Goal: Navigation & Orientation: Find specific page/section

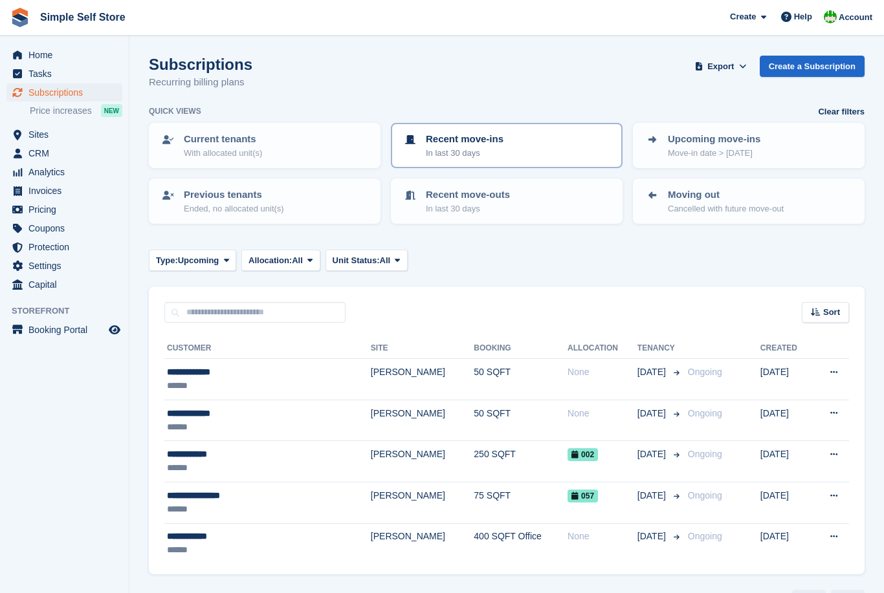
click at [500, 143] on p "Recent move-ins" at bounding box center [465, 139] width 78 height 15
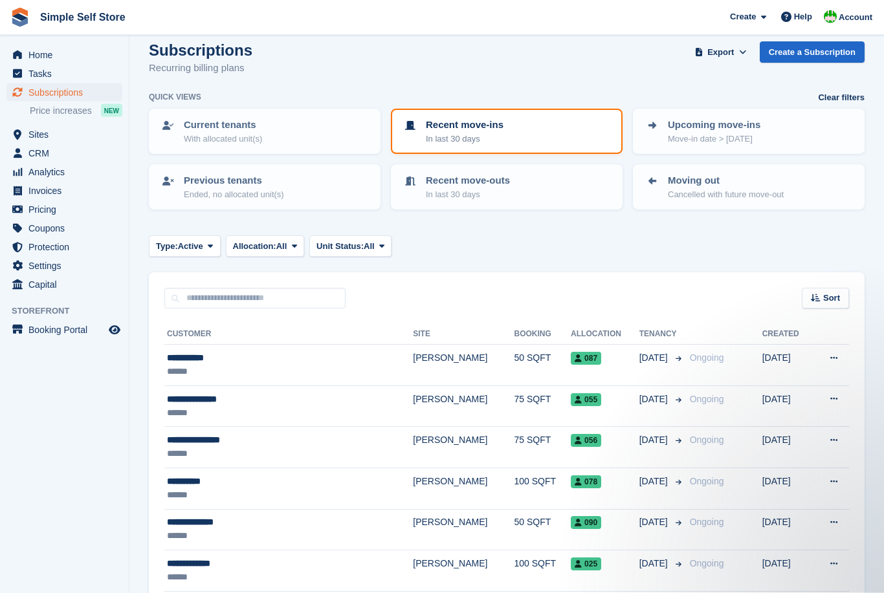
scroll to position [13, 0]
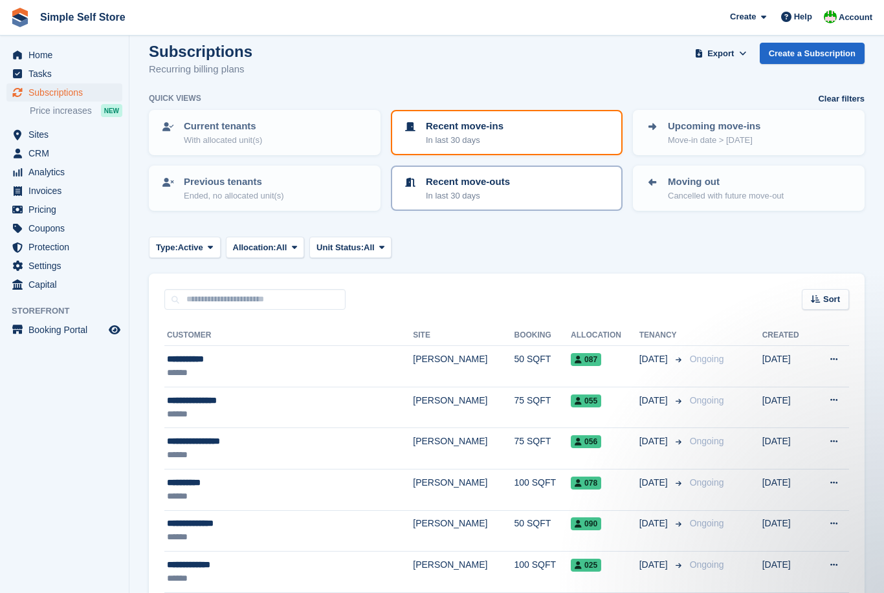
click at [546, 190] on div "Recent move-outs In last 30 days" at bounding box center [506, 188] width 208 height 27
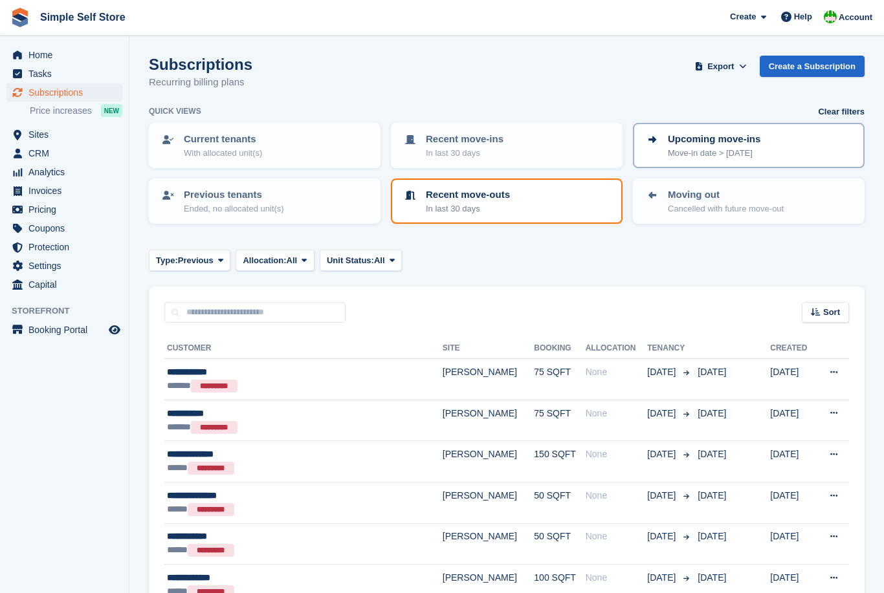
click at [703, 159] on link "Upcoming move-ins Move-in date > today" at bounding box center [748, 145] width 229 height 43
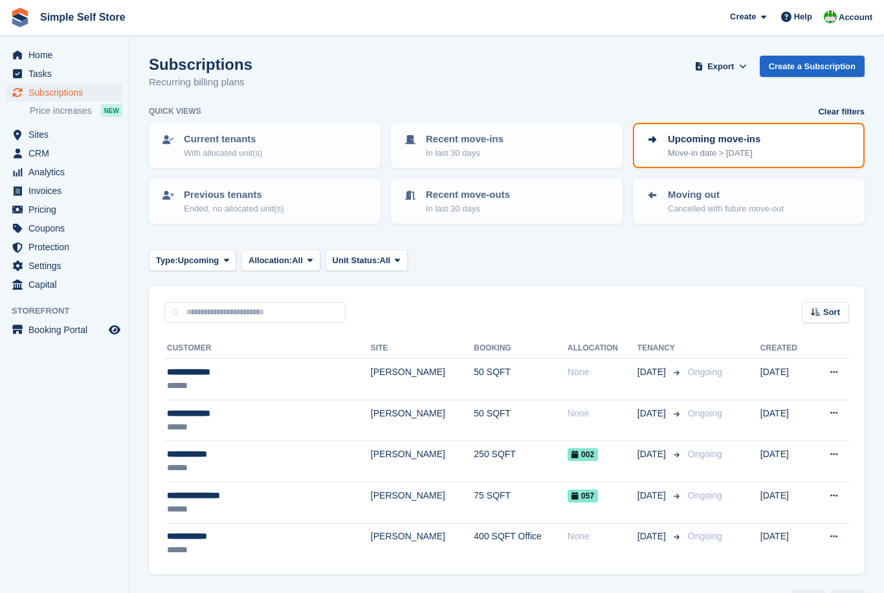
scroll to position [41, 0]
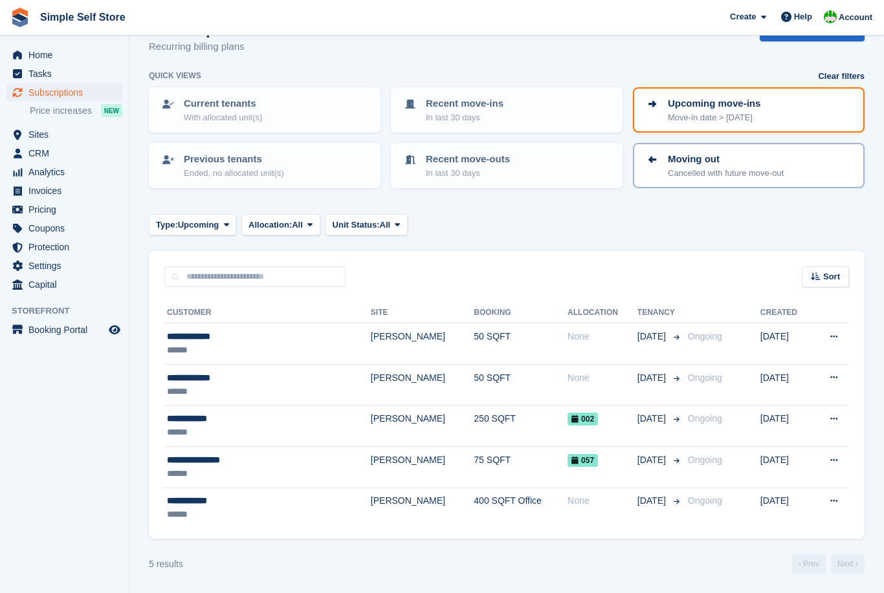
click at [742, 167] on p "Cancelled with future move-out" at bounding box center [726, 173] width 116 height 13
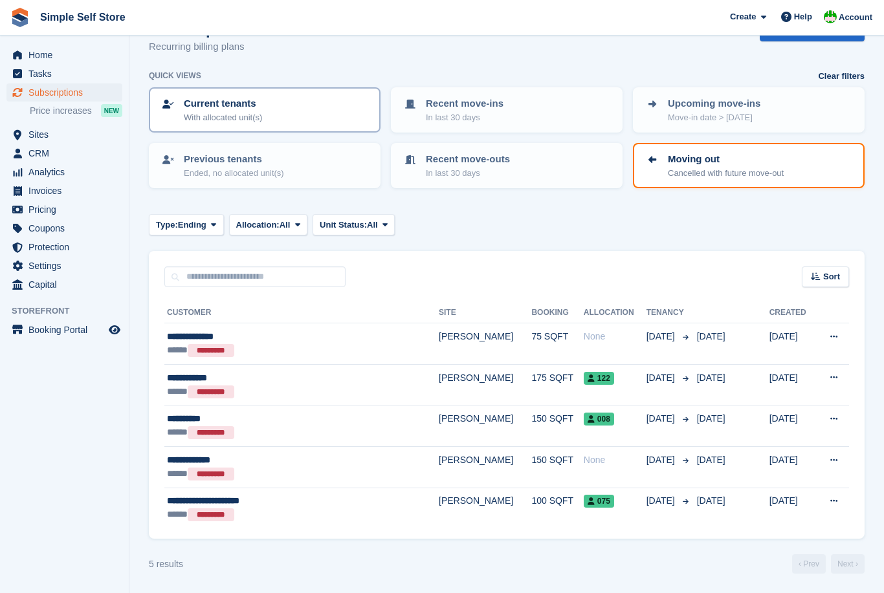
click at [303, 98] on div "Current tenants With allocated unit(s)" at bounding box center [264, 109] width 208 height 27
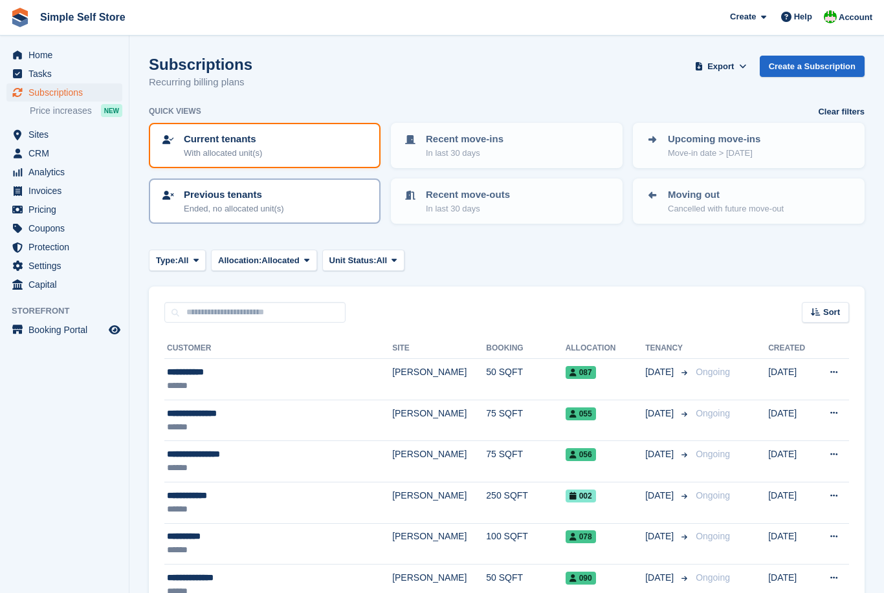
click at [244, 206] on p "Ended, no allocated unit(s)" at bounding box center [234, 209] width 100 height 13
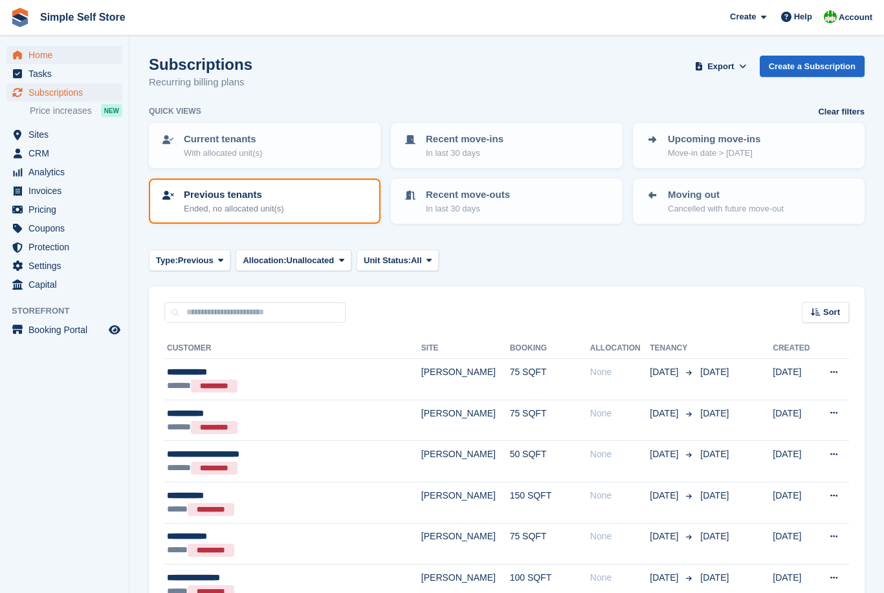
click at [49, 52] on span "Home" at bounding box center [67, 55] width 78 height 18
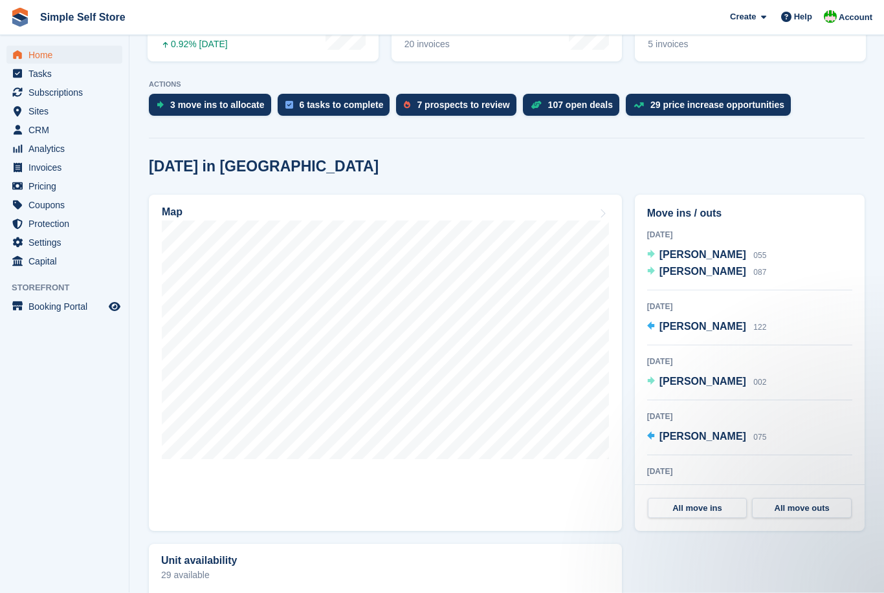
scroll to position [226, 0]
click at [788, 265] on div "[DATE] [PERSON_NAME] 055 [PERSON_NAME] 087" at bounding box center [749, 259] width 205 height 63
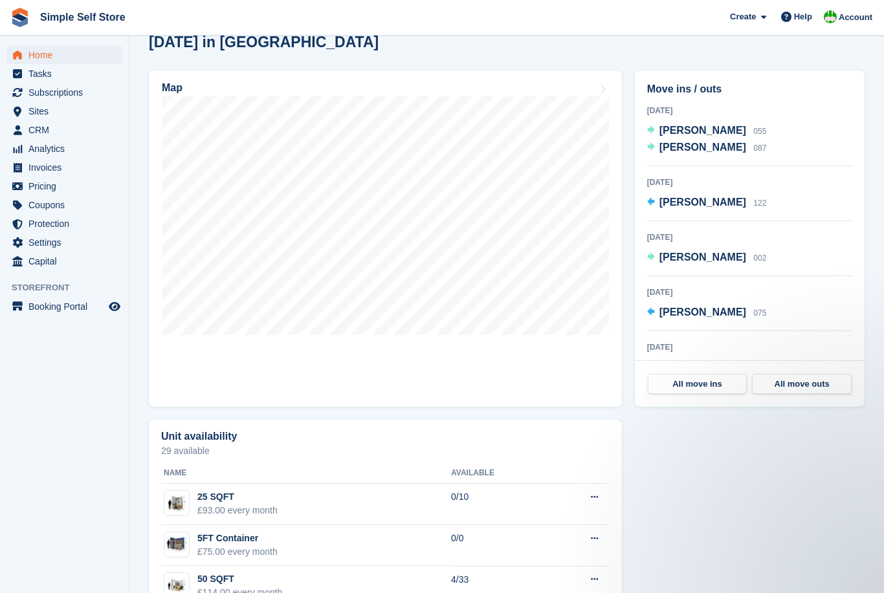
scroll to position [0, 0]
